Goal: Transaction & Acquisition: Purchase product/service

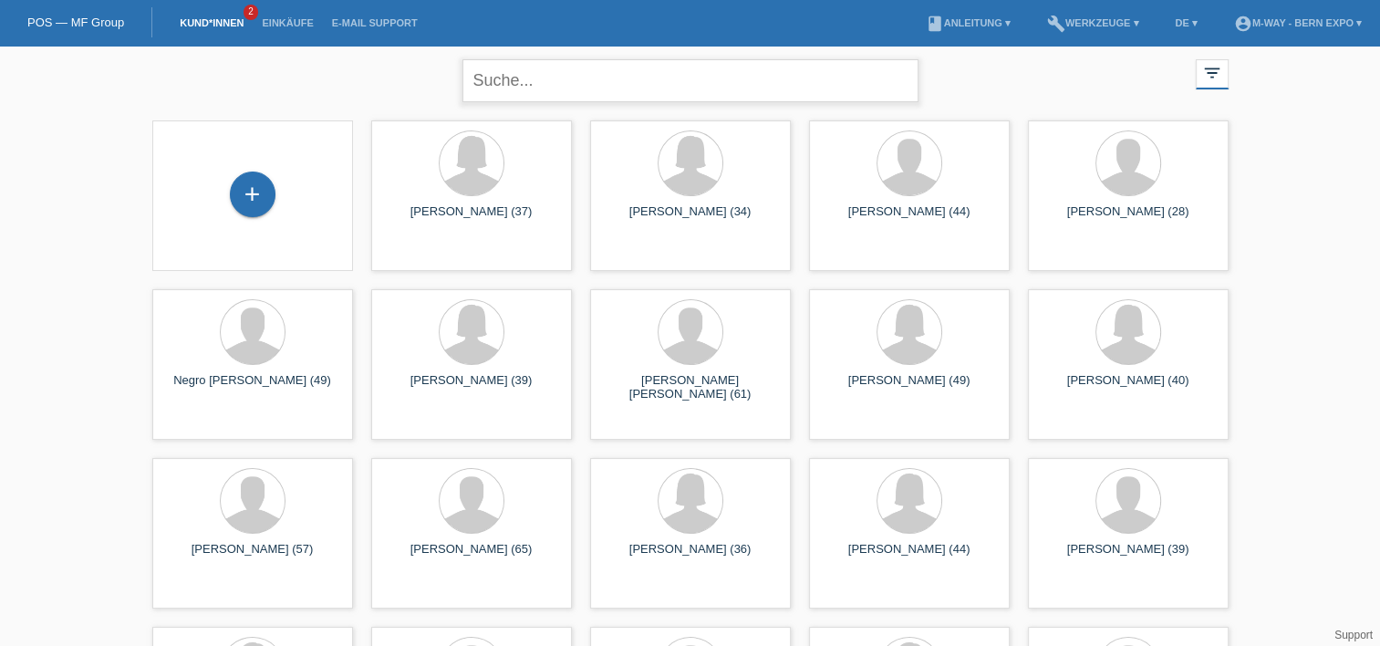
click at [630, 86] on input "text" at bounding box center [691, 80] width 456 height 43
type input "berner"
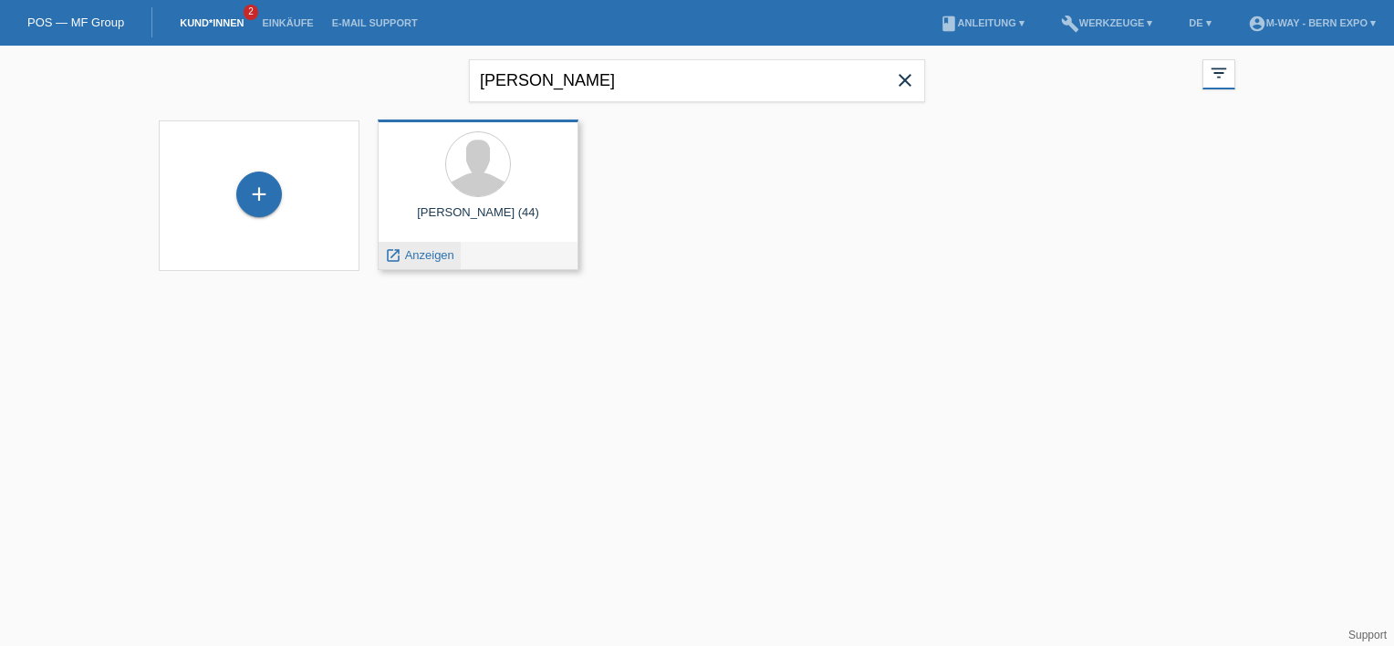
click at [428, 263] on div "launch Anzeigen" at bounding box center [420, 255] width 82 height 27
click at [416, 252] on span "Anzeigen" at bounding box center [429, 255] width 49 height 14
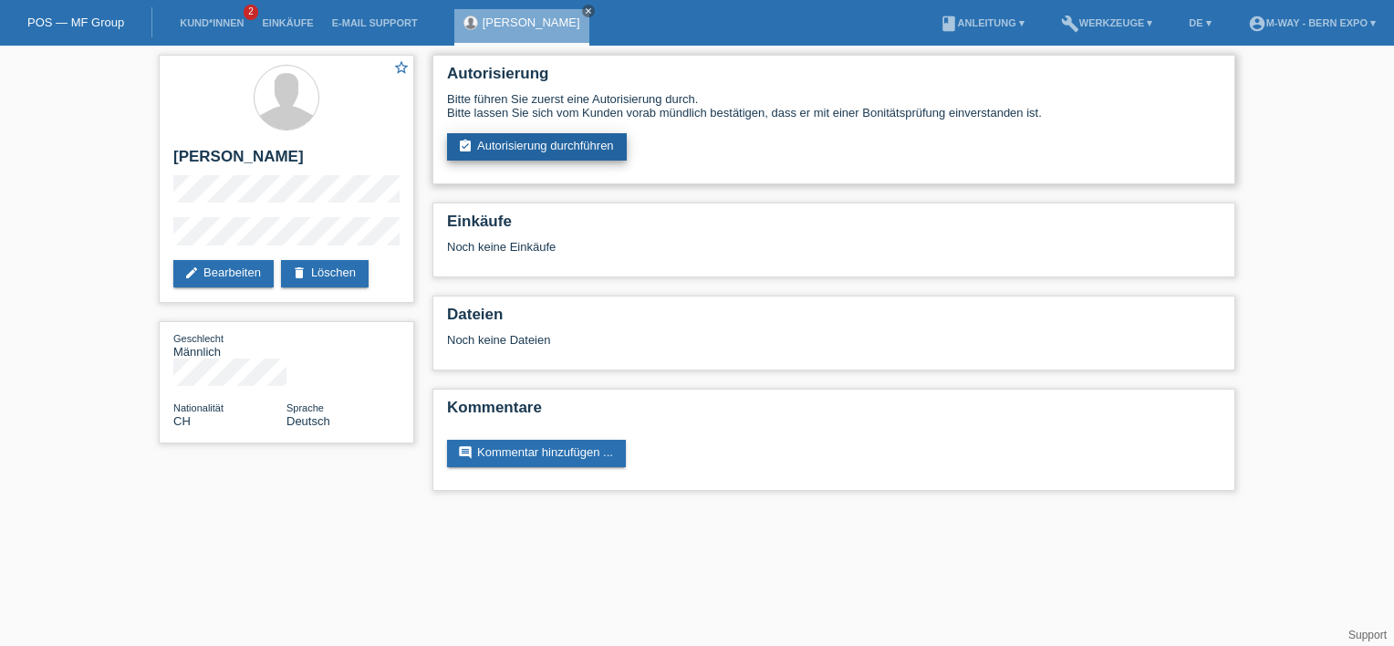
click at [570, 142] on link "assignment_turned_in Autorisierung durchführen" at bounding box center [537, 146] width 180 height 27
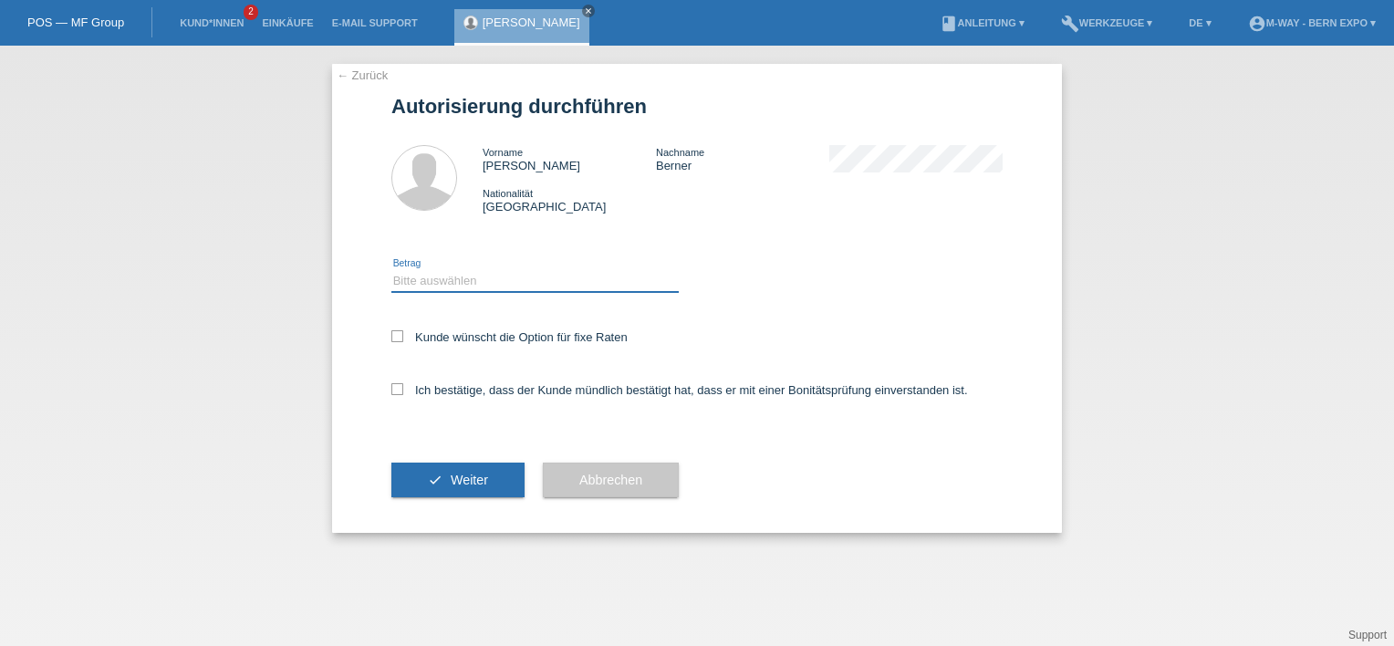
click at [475, 291] on select "Bitte auswählen CHF 1.00 - CHF 499.00 CHF 500.00 - CHF 1'999.00 CHF 2'000.00 - …" at bounding box center [534, 281] width 287 height 22
select select "3"
click at [391, 270] on select "Bitte auswählen CHF 1.00 - CHF 499.00 CHF 500.00 - CHF 1'999.00 CHF 2'000.00 - …" at bounding box center [534, 281] width 287 height 22
click at [381, 386] on div "← Zurück Autorisierung durchführen Vorname Stefan Nachname Berner Nationalität …" at bounding box center [697, 298] width 730 height 469
click at [389, 388] on div "← Zurück Autorisierung durchführen Vorname Stefan Nachname Berner Nationalität …" at bounding box center [697, 298] width 730 height 469
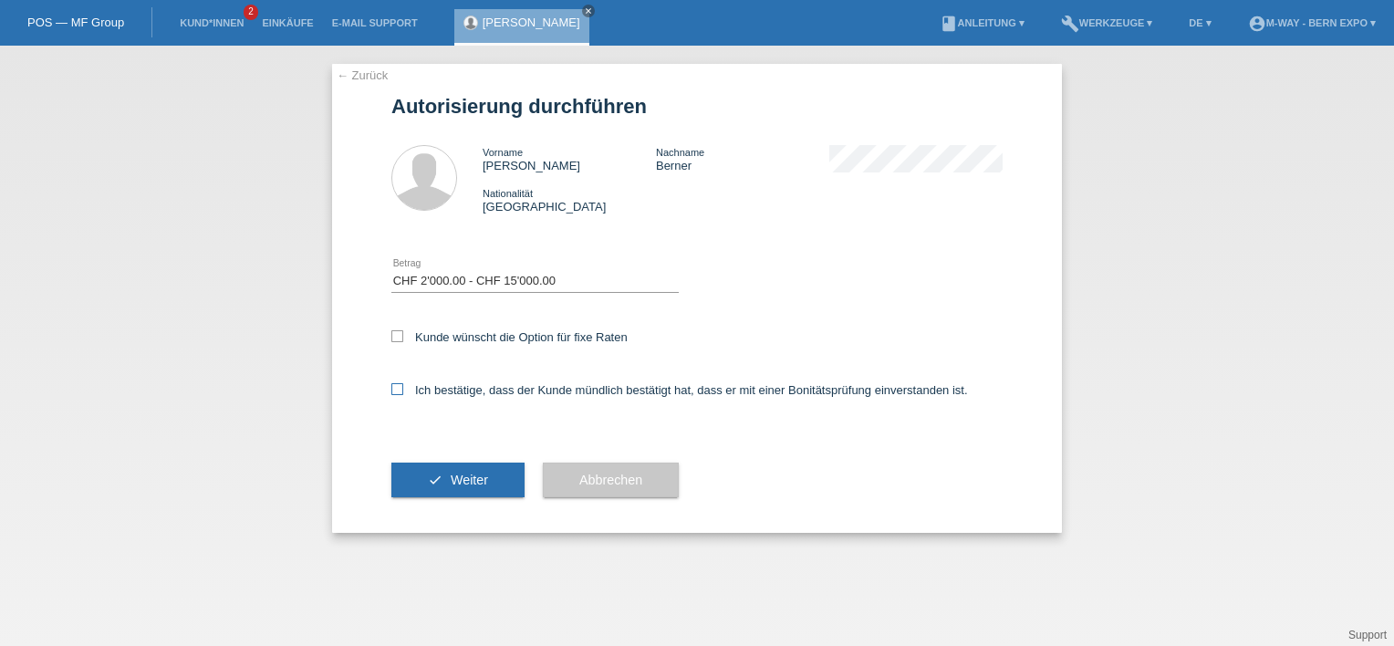
click at [400, 390] on icon at bounding box center [397, 389] width 12 height 12
click at [400, 390] on input "Ich bestätige, dass der Kunde mündlich bestätigt hat, dass er mit einer Bonität…" at bounding box center [397, 389] width 12 height 12
checkbox input "true"
click at [483, 494] on button "check Weiter" at bounding box center [457, 480] width 133 height 35
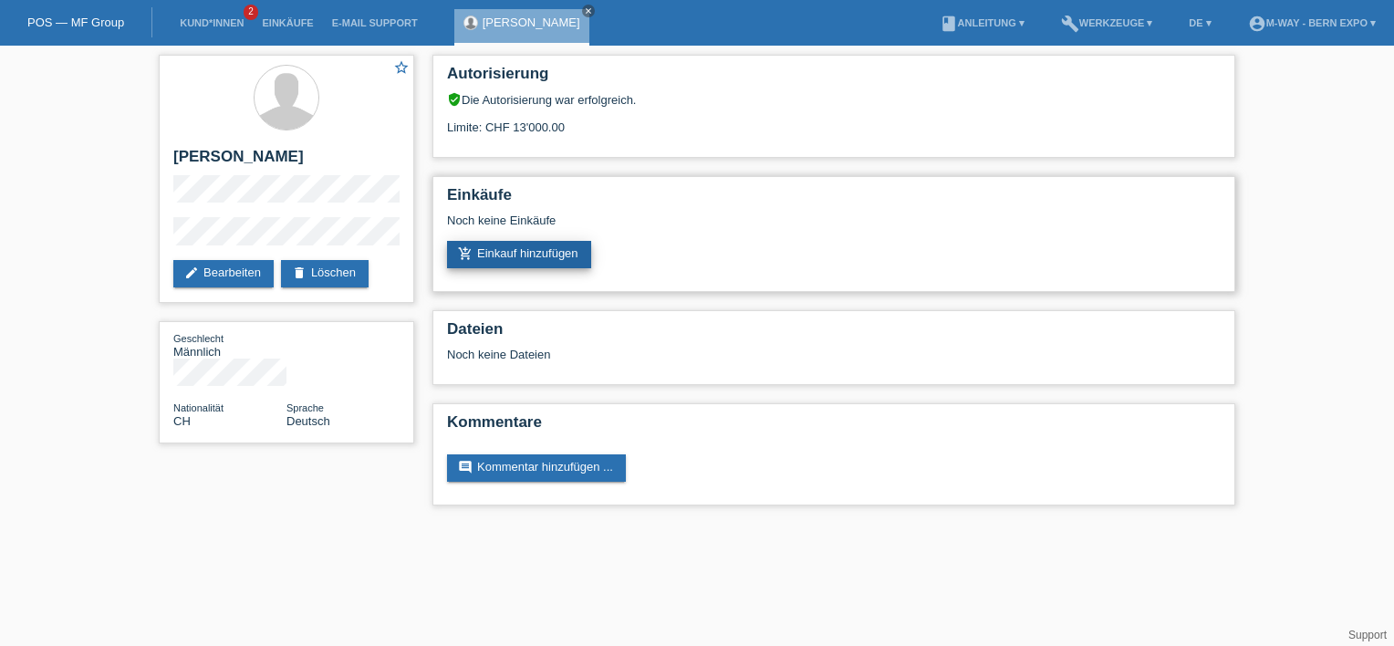
click at [543, 249] on link "add_shopping_cart Einkauf hinzufügen" at bounding box center [519, 254] width 144 height 27
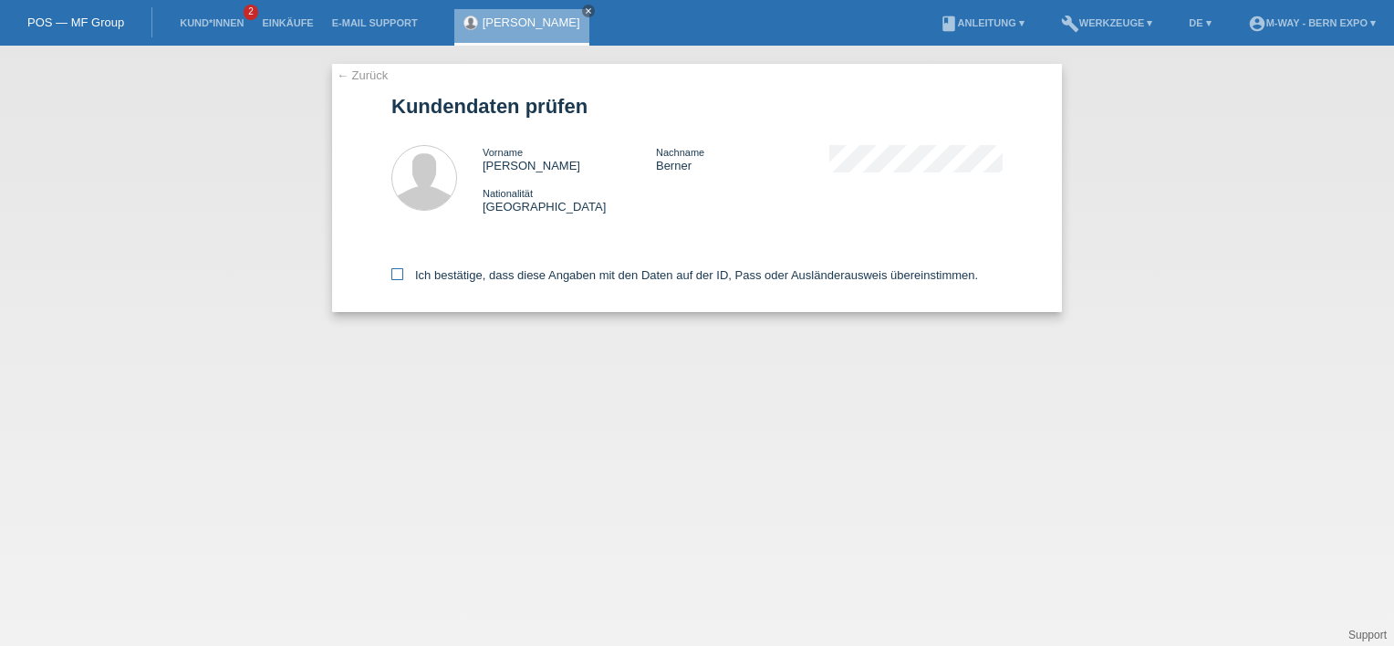
click at [399, 273] on icon at bounding box center [397, 274] width 12 height 12
click at [399, 273] on input "Ich bestätige, dass diese Angaben mit den Daten auf der ID, Pass oder Ausländer…" at bounding box center [397, 274] width 12 height 12
checkbox input "true"
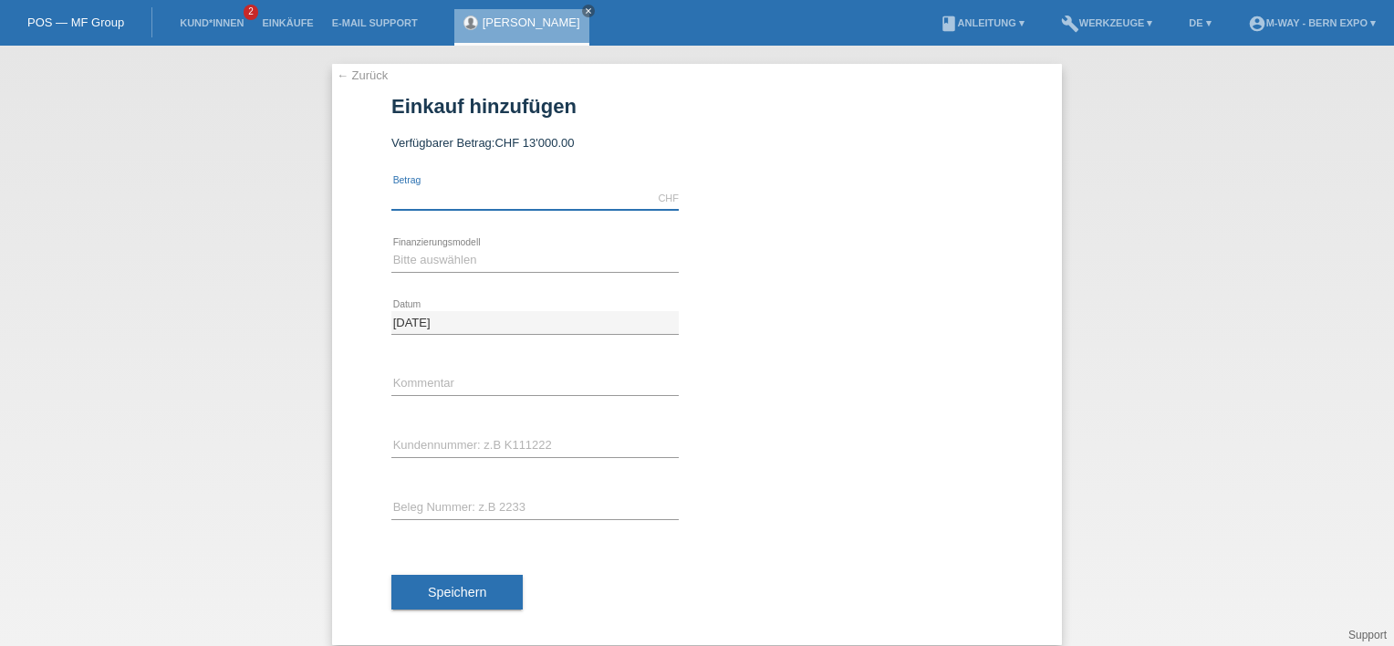
click at [512, 198] on input "text" at bounding box center [534, 198] width 287 height 23
type input "4543.50"
click at [468, 263] on select "Bitte auswählen Fixe Raten Kauf auf Rechnung mit Teilzahlungsoption" at bounding box center [534, 260] width 287 height 22
select select "77"
click at [391, 249] on select "Bitte auswählen Fixe Raten Kauf auf Rechnung mit Teilzahlungsoption" at bounding box center [534, 260] width 287 height 22
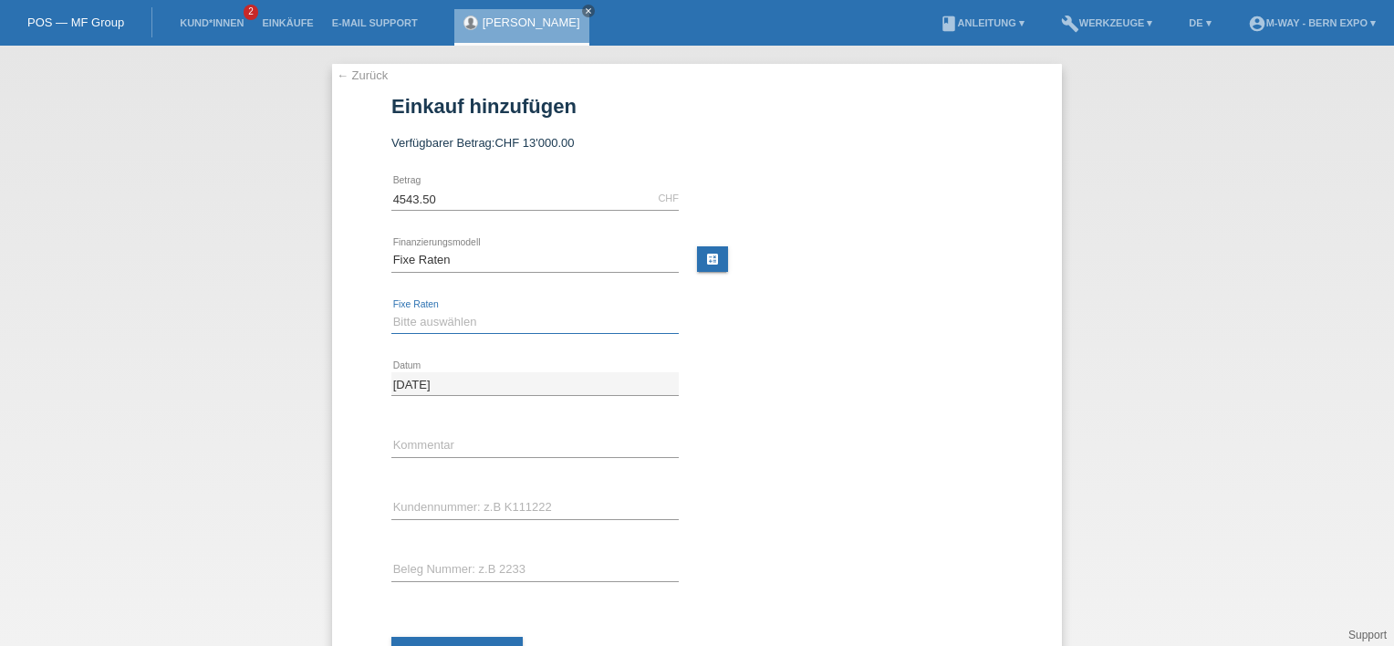
click at [461, 317] on select "Bitte auswählen 4 Raten 5 Raten 6 Raten 7 Raten 8 Raten 9 Raten 10 Raten 11 Rat…" at bounding box center [534, 322] width 287 height 22
select select "202"
click at [391, 311] on select "Bitte auswählen 4 Raten 5 Raten 6 Raten 7 Raten 8 Raten 9 Raten 10 Raten 11 Rat…" at bounding box center [534, 322] width 287 height 22
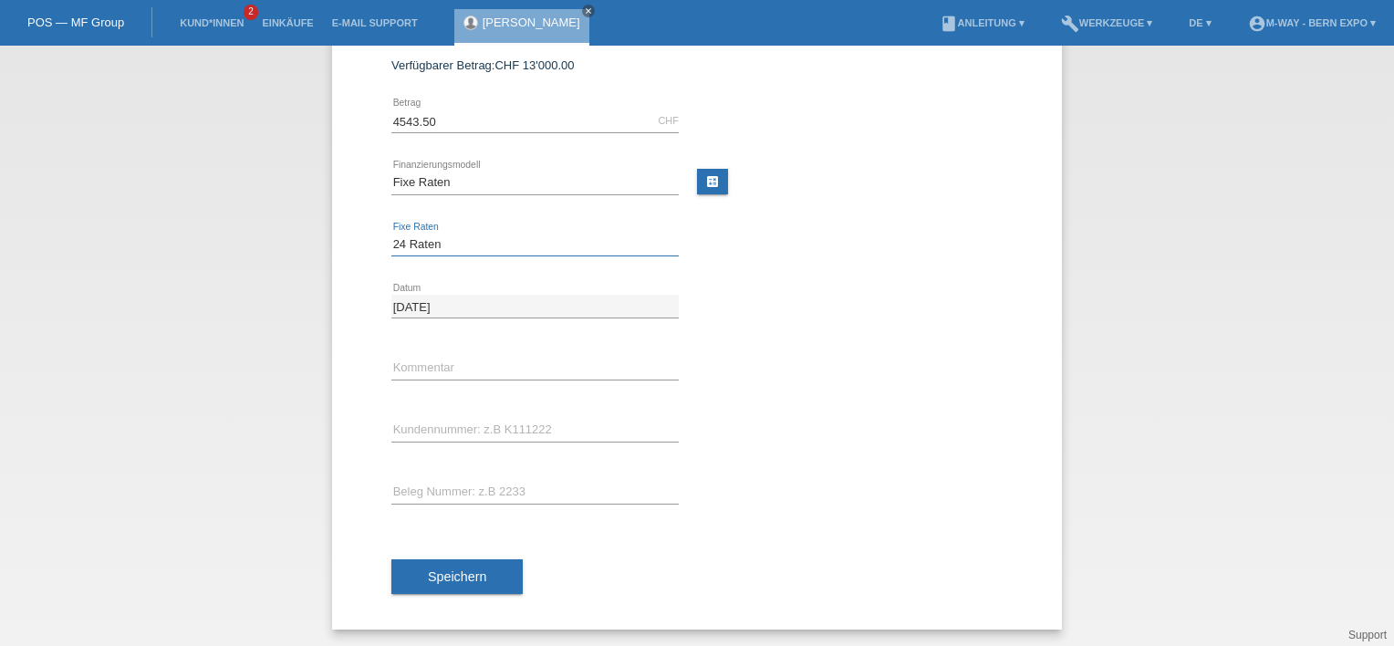
scroll to position [77, 0]
click at [474, 434] on input "text" at bounding box center [534, 431] width 287 height 23
type input "K443098"
click at [483, 496] on input "text" at bounding box center [534, 493] width 287 height 23
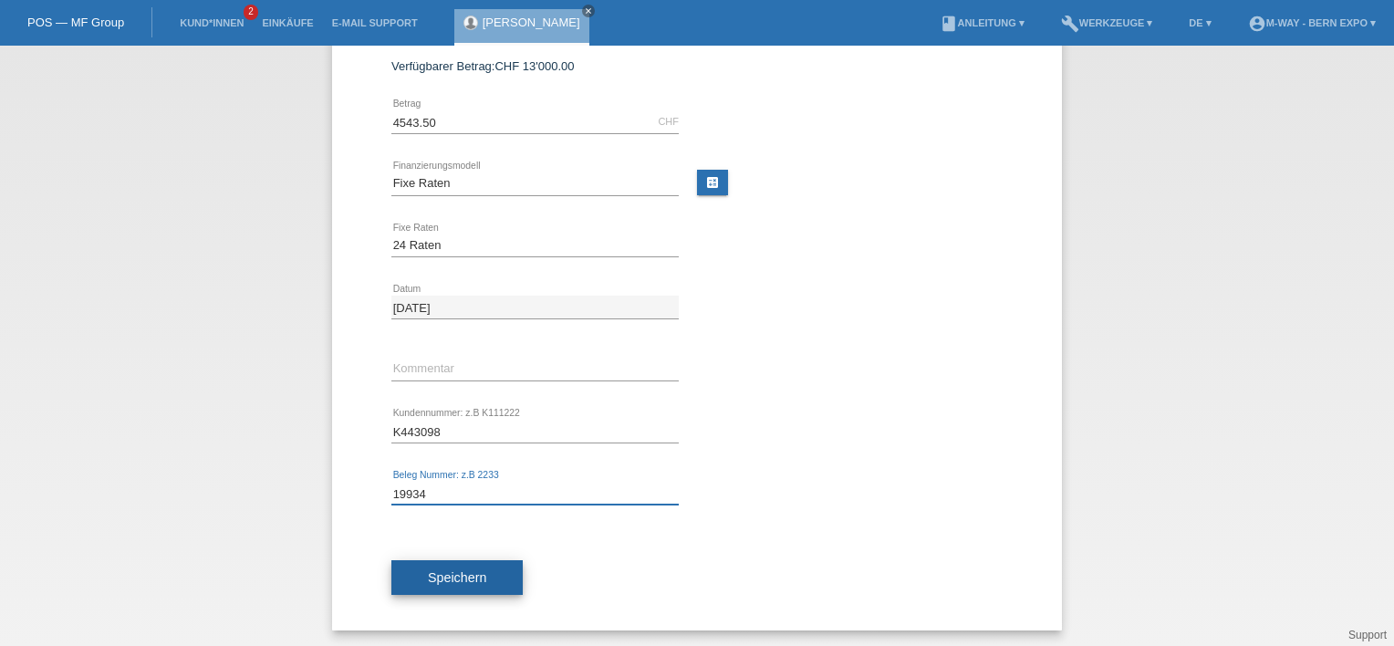
type input "19934"
click at [428, 577] on span "Speichern" at bounding box center [457, 577] width 58 height 15
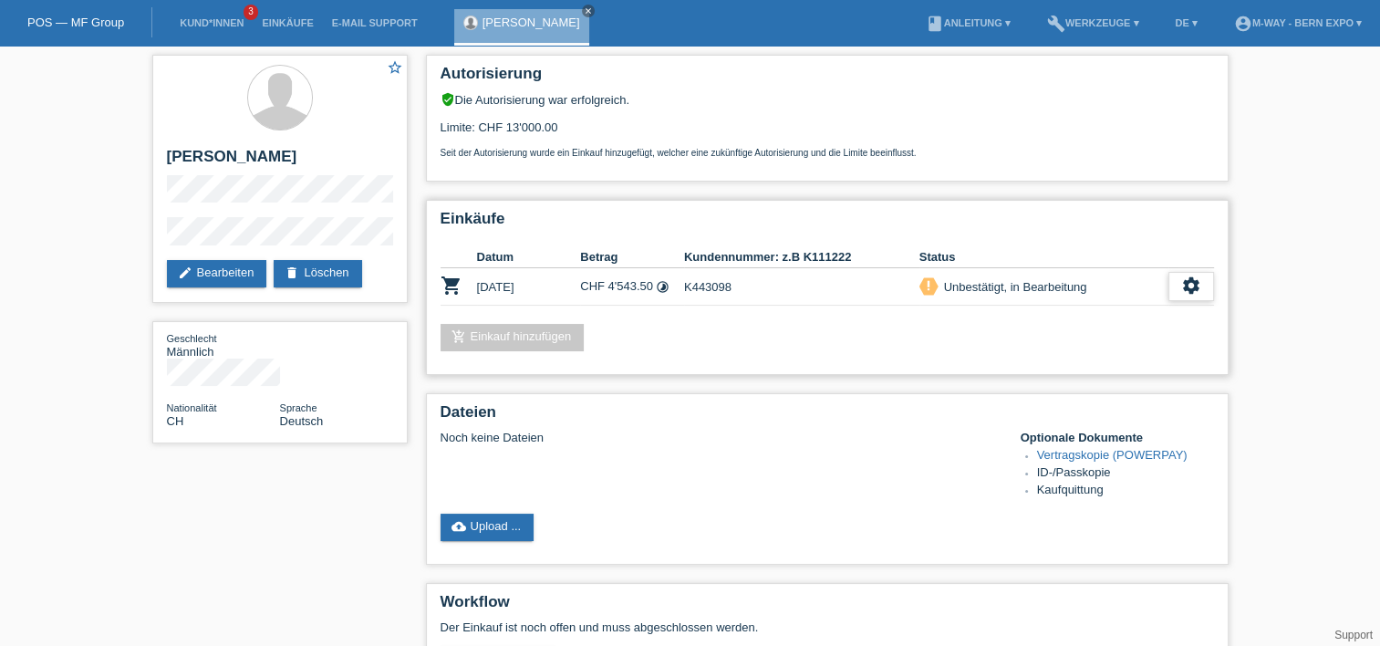
click at [1186, 285] on icon "settings" at bounding box center [1192, 286] width 20 height 20
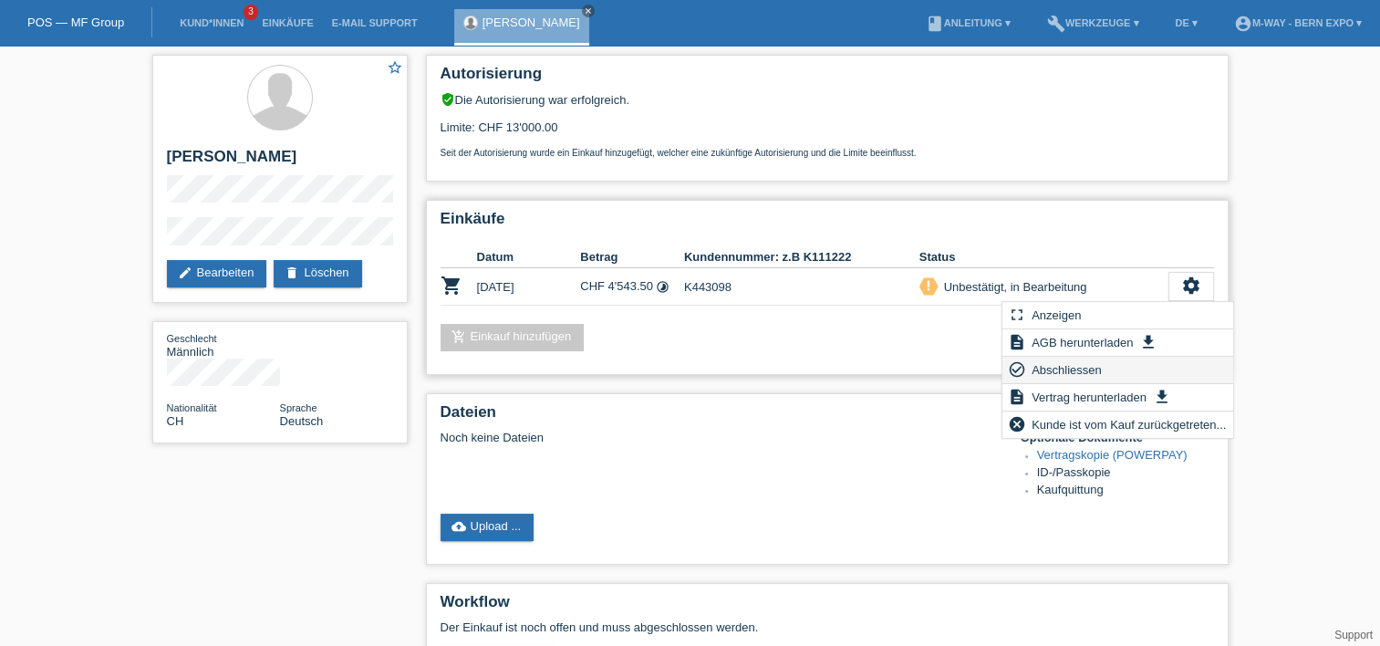
click at [1052, 373] on span "Abschliessen" at bounding box center [1067, 370] width 76 height 22
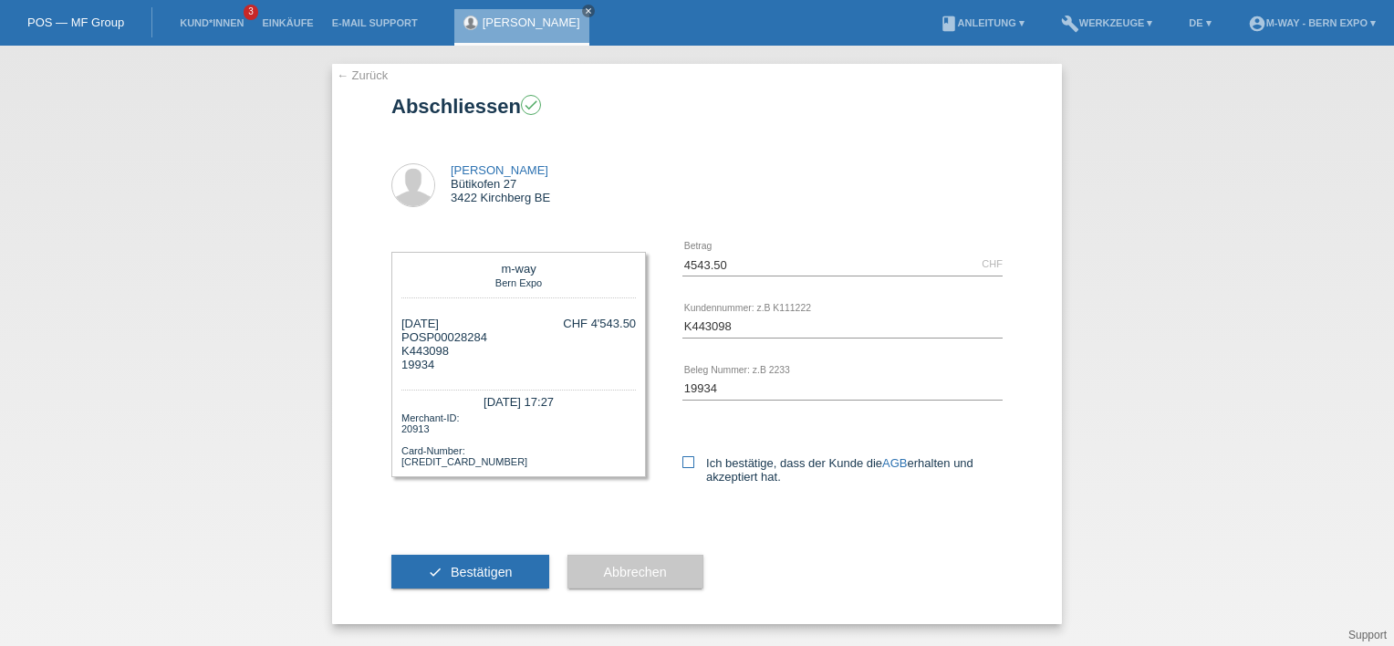
click at [691, 467] on icon at bounding box center [688, 462] width 12 height 12
click at [691, 467] on input "Ich bestätige, dass der Kunde die AGB erhalten und akzeptiert hat." at bounding box center [688, 462] width 12 height 12
checkbox input "true"
click at [529, 569] on button "check Bestätigen" at bounding box center [470, 572] width 158 height 35
